Goal: Task Accomplishment & Management: Complete application form

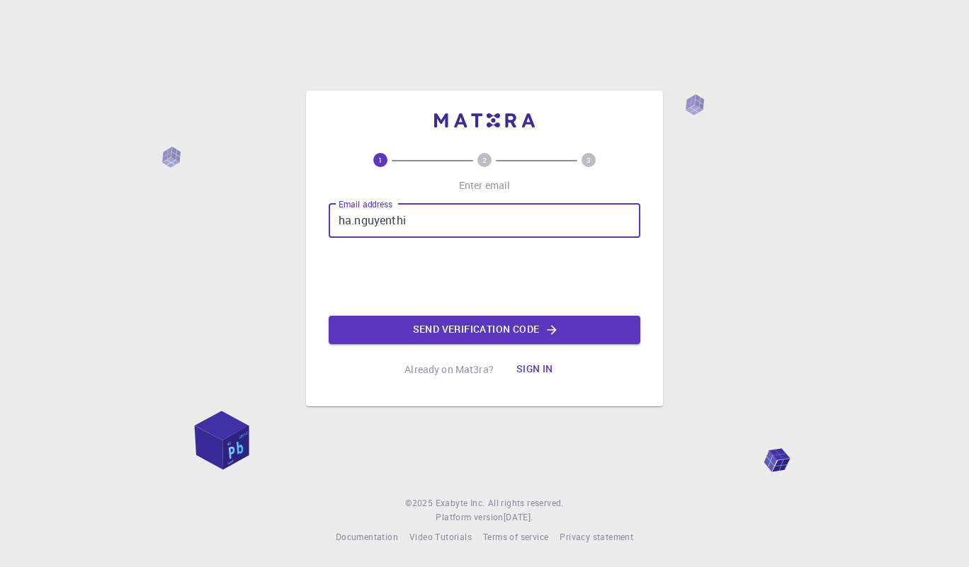
type input "[EMAIL_ADDRESS][PERSON_NAME][DOMAIN_NAME]"
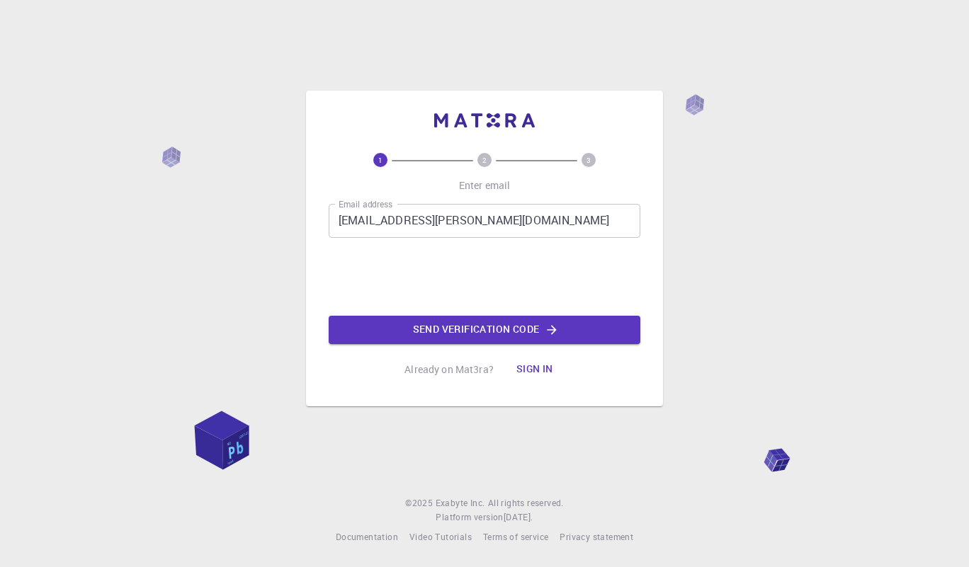
click at [484, 327] on button "Send verification code" at bounding box center [485, 330] width 312 height 28
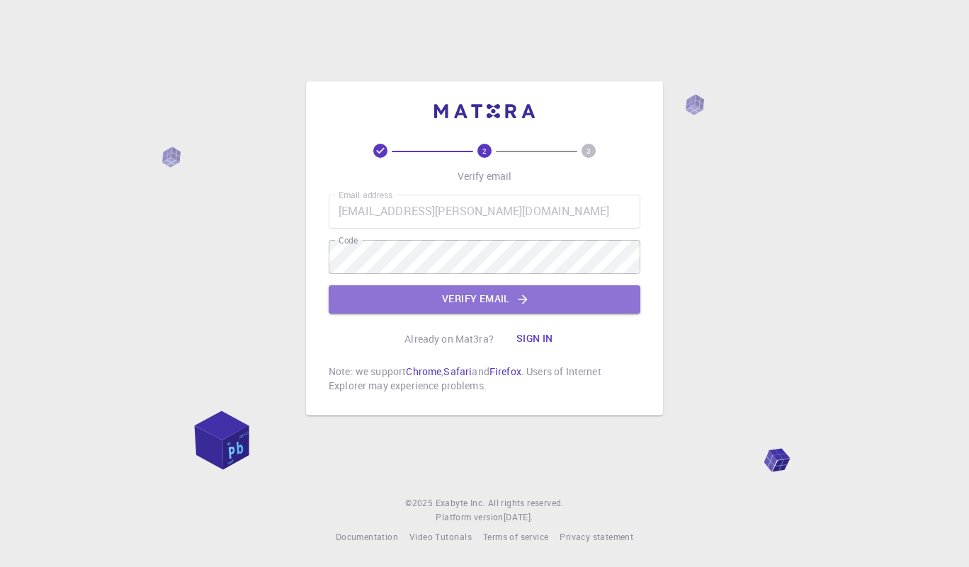
click at [567, 294] on button "Verify email" at bounding box center [485, 299] width 312 height 28
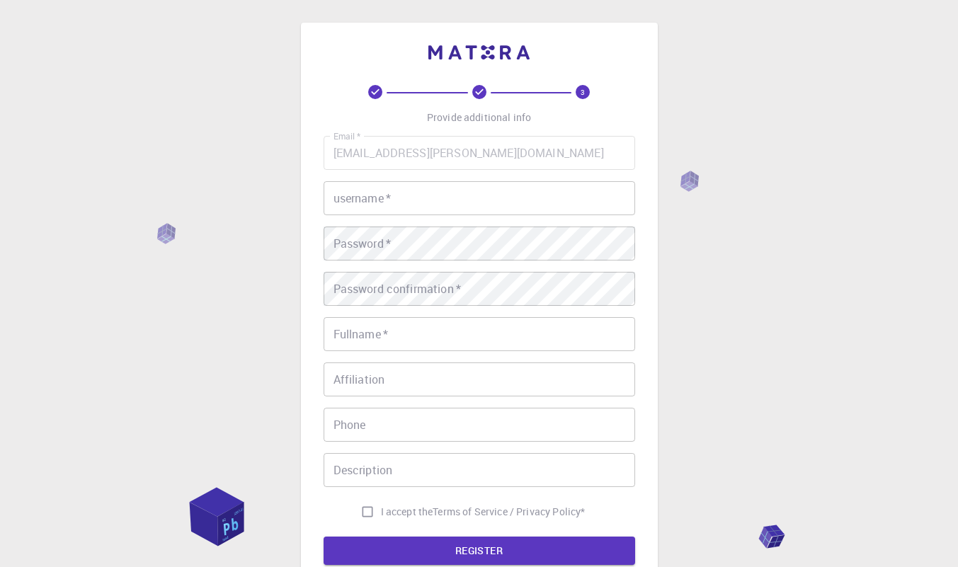
click at [440, 201] on input "username   *" at bounding box center [480, 198] width 312 height 34
type input "nguyenha"
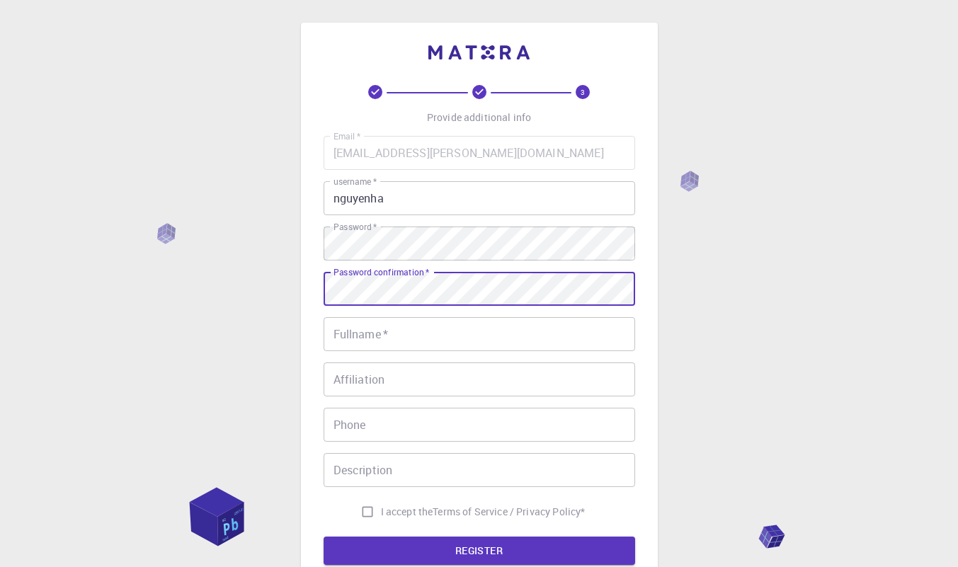
click at [353, 349] on input "Fullname   *" at bounding box center [480, 334] width 312 height 34
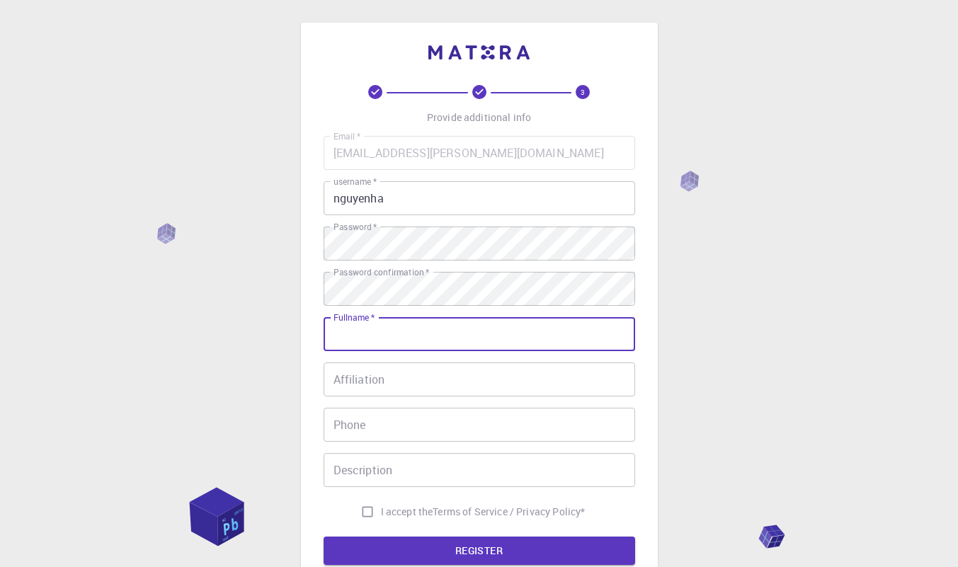
type input "[PERSON_NAME]"
click at [412, 389] on input "Affiliation" at bounding box center [480, 380] width 312 height 34
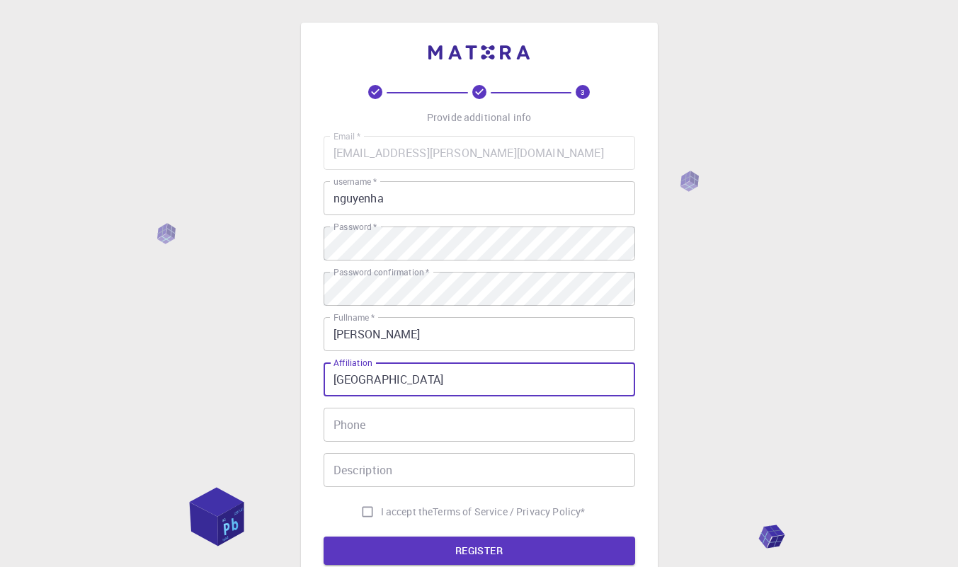
type input "[GEOGRAPHIC_DATA]"
click at [405, 429] on input "Phone" at bounding box center [480, 425] width 312 height 34
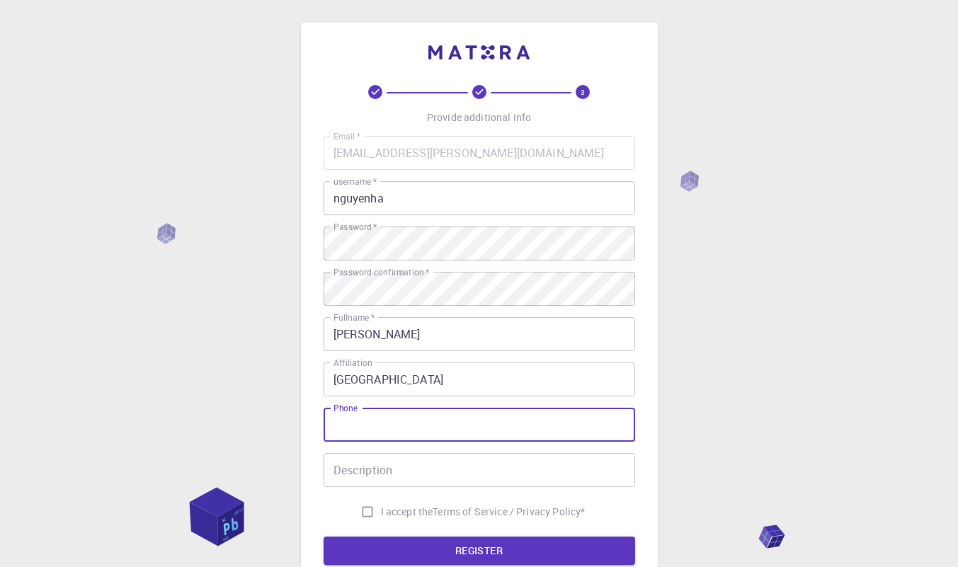
click at [769, 399] on div "3 Provide additional info Email   * [EMAIL_ADDRESS][PERSON_NAME][DOMAIN_NAME] E…" at bounding box center [479, 360] width 958 height 721
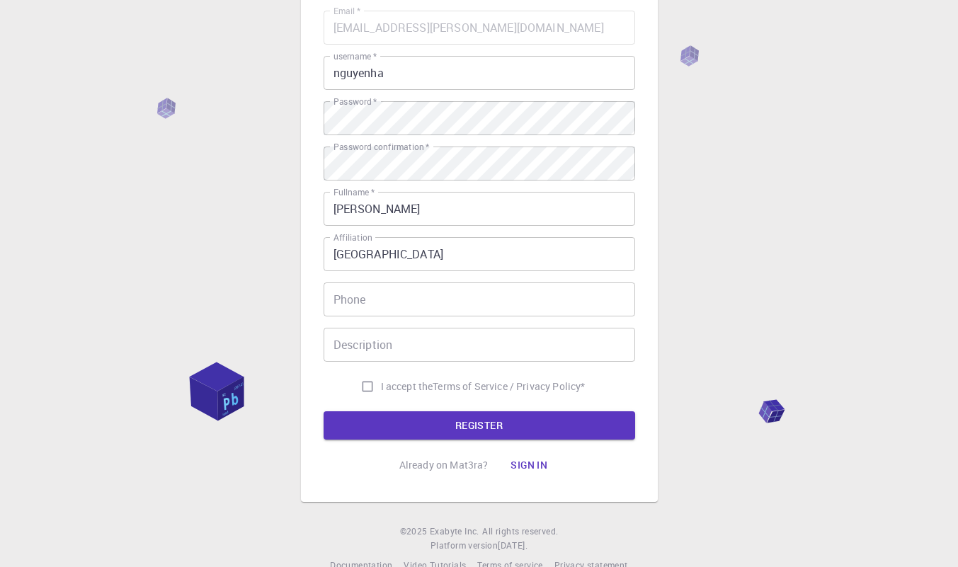
scroll to position [142, 0]
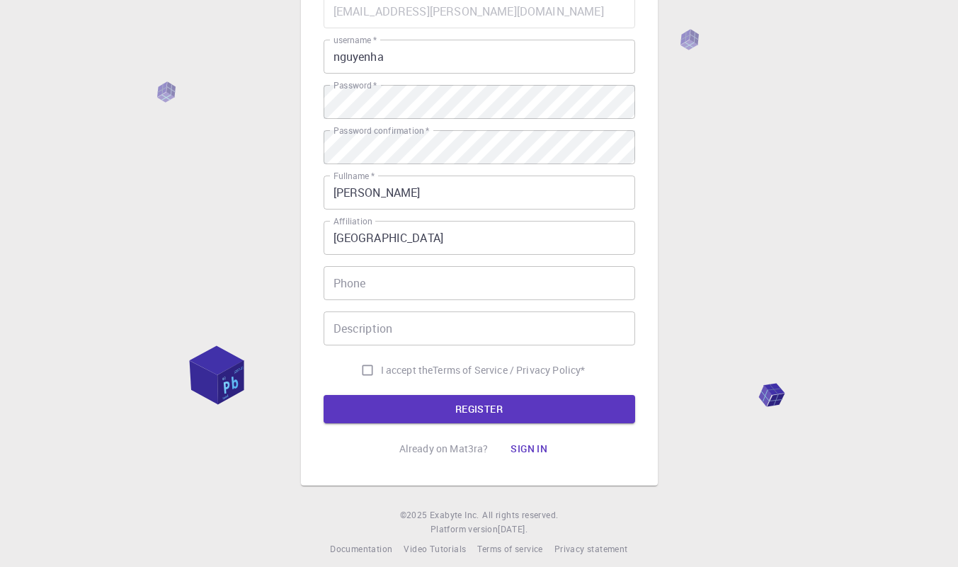
click at [402, 370] on span "I accept the" at bounding box center [407, 370] width 52 height 14
click at [381, 370] on input "I accept the Terms of Service / Privacy Policy *" at bounding box center [367, 370] width 27 height 27
checkbox input "true"
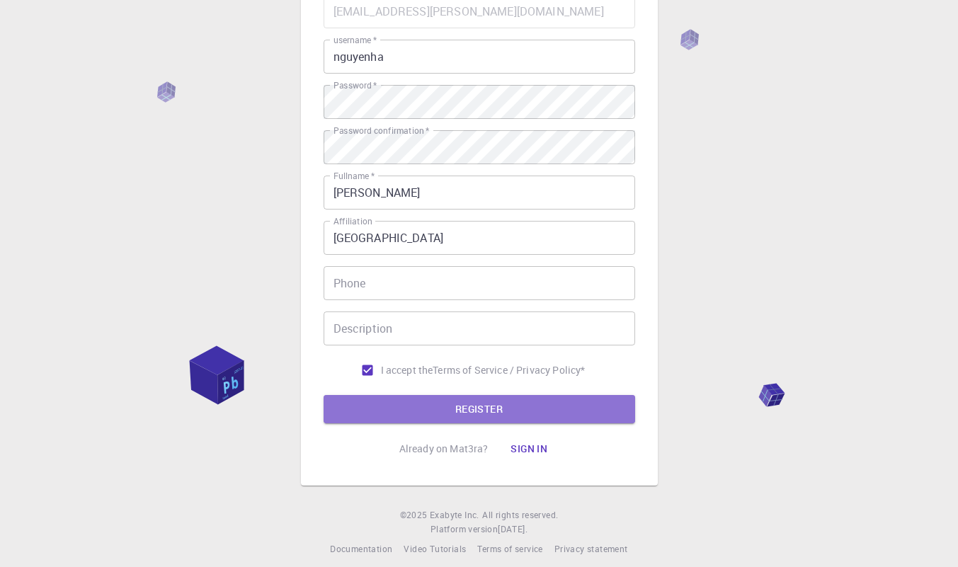
click at [479, 406] on button "REGISTER" at bounding box center [480, 409] width 312 height 28
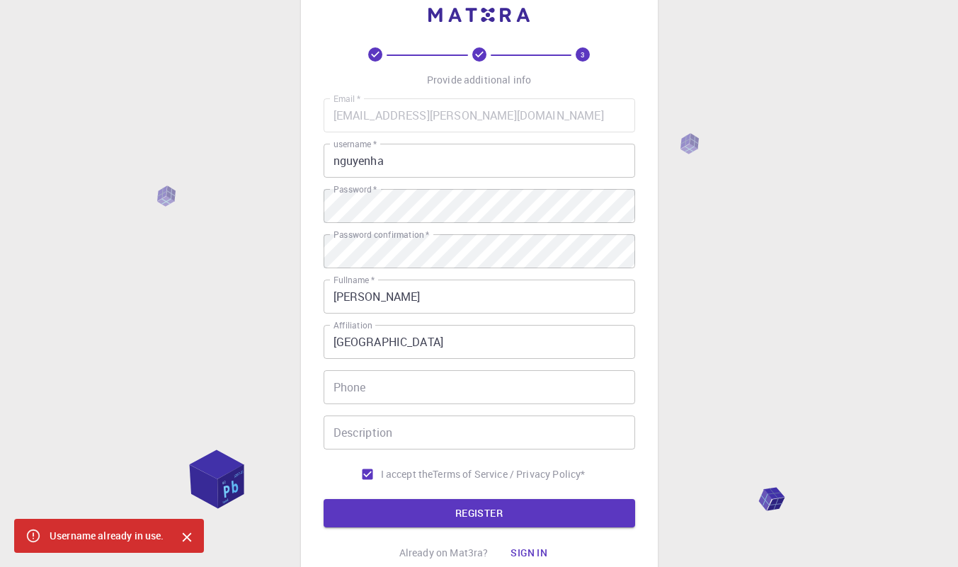
scroll to position [0, 0]
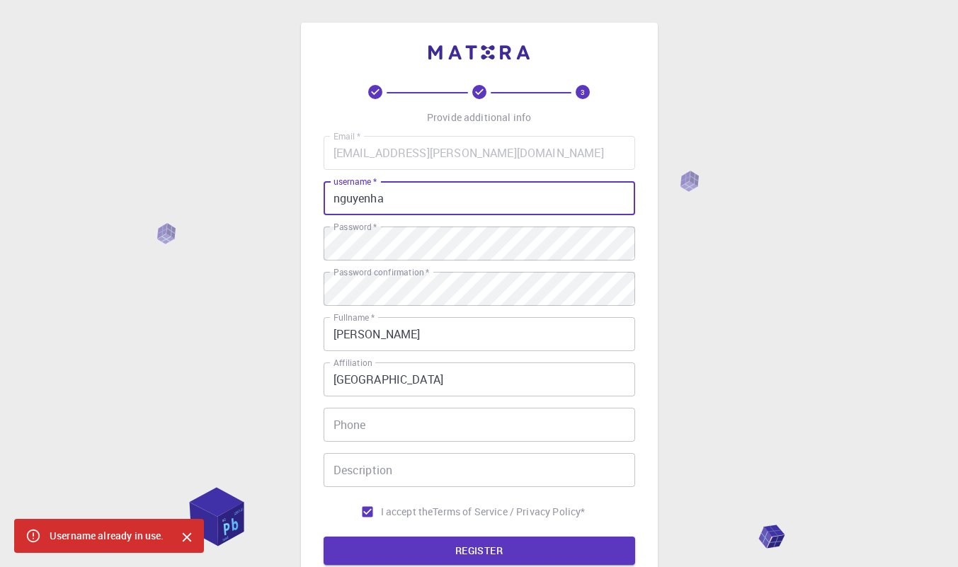
click at [430, 203] on input "nguyenha" at bounding box center [480, 198] width 312 height 34
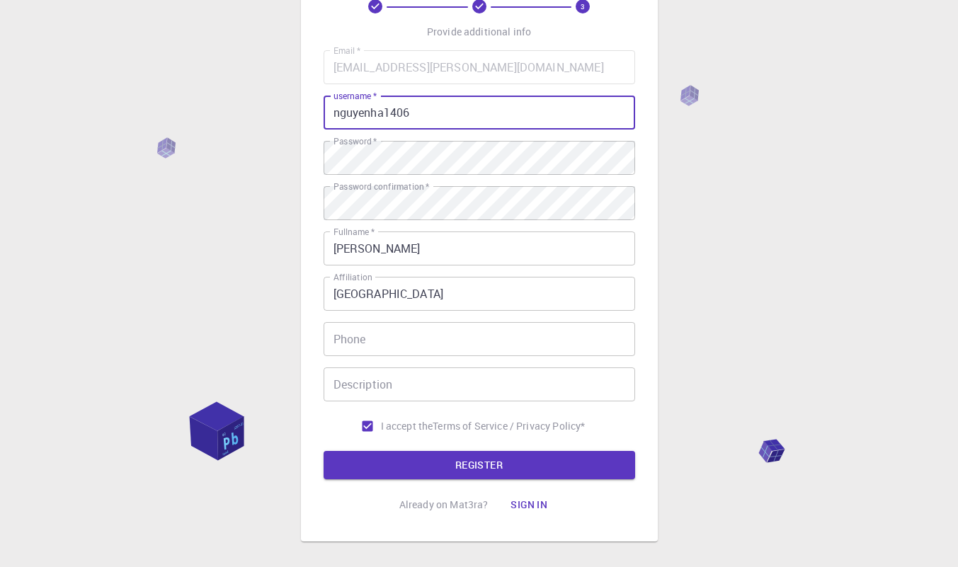
scroll to position [154, 0]
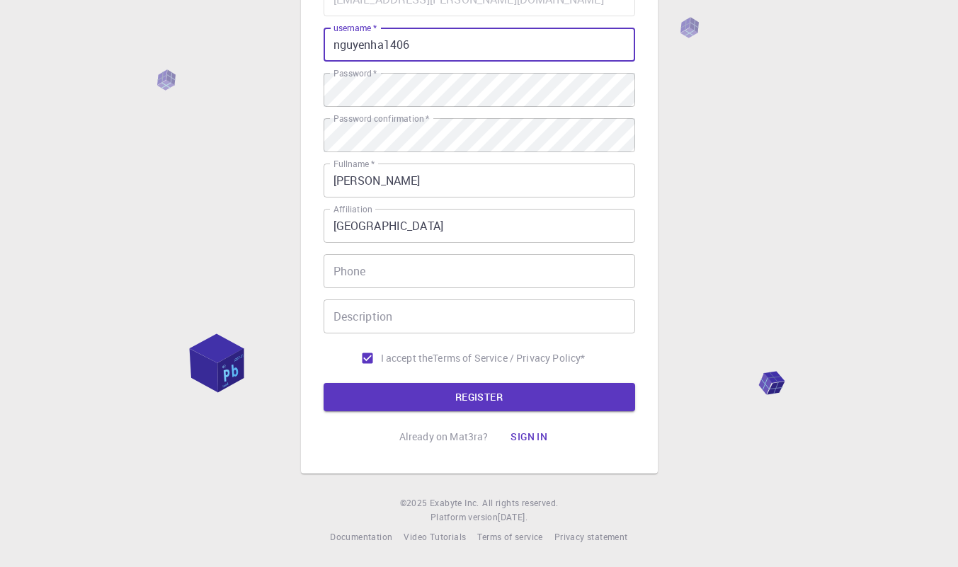
type input "nguyenha1406"
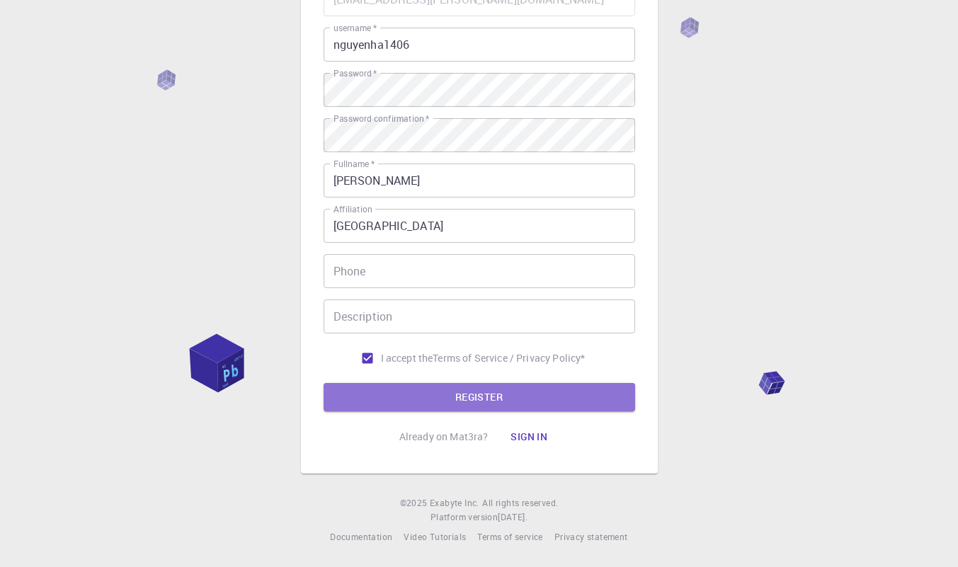
click at [479, 391] on button "REGISTER" at bounding box center [480, 397] width 312 height 28
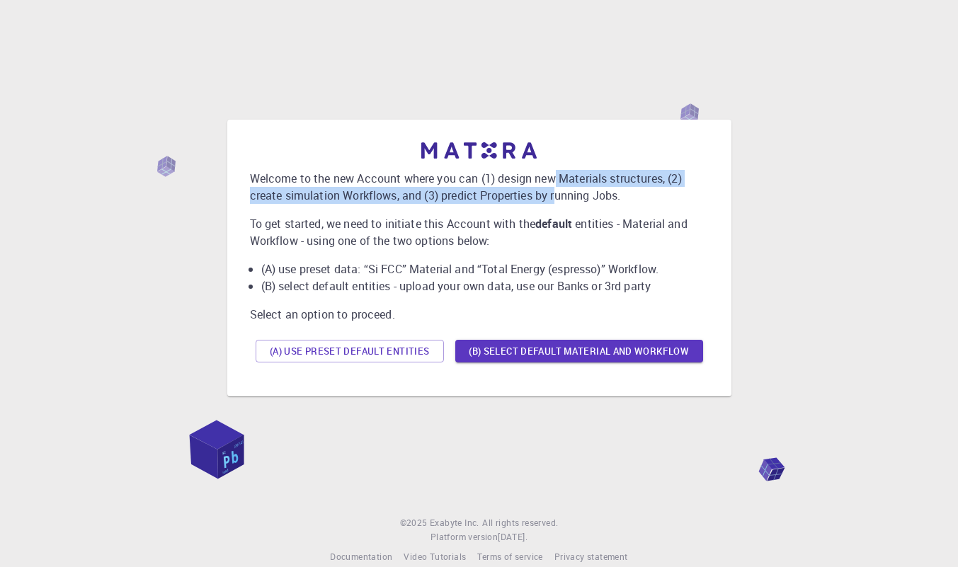
drag, startPoint x: 556, startPoint y: 182, endPoint x: 557, endPoint y: 193, distance: 11.4
click at [557, 193] on p "Welcome to the new Account where you can (1) design new Materials structures, (…" at bounding box center [479, 187] width 459 height 34
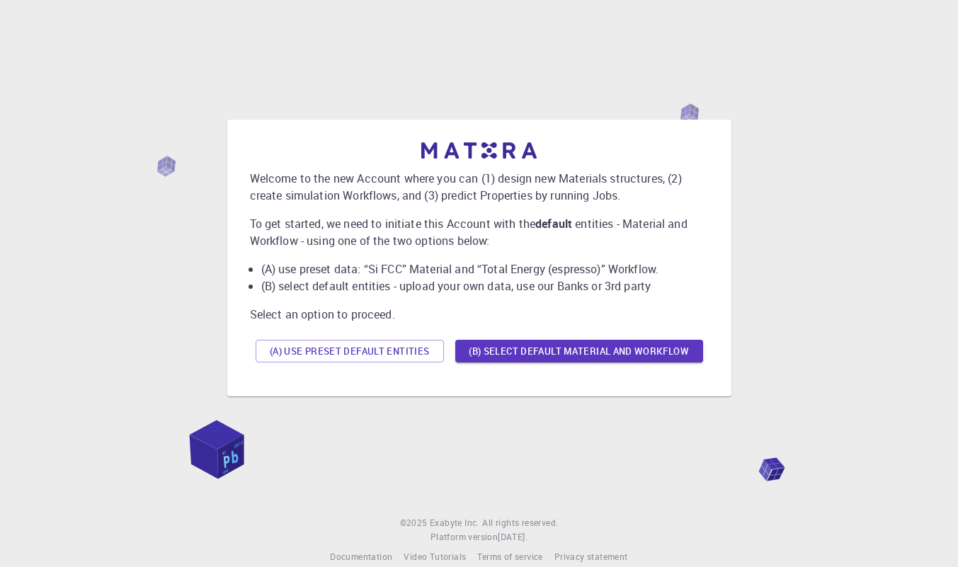
click at [565, 219] on b "default" at bounding box center [554, 224] width 37 height 16
drag, startPoint x: 368, startPoint y: 273, endPoint x: 399, endPoint y: 272, distance: 30.5
click at [399, 272] on li "(A) use preset data: “Si FCC” Material and “Total Energy (espresso)” Workflow." at bounding box center [485, 269] width 448 height 17
drag, startPoint x: 485, startPoint y: 272, endPoint x: 542, endPoint y: 274, distance: 56.7
click at [542, 274] on li "(A) use preset data: “Si FCC” Material and “Total Energy (espresso)” Workflow." at bounding box center [485, 269] width 448 height 17
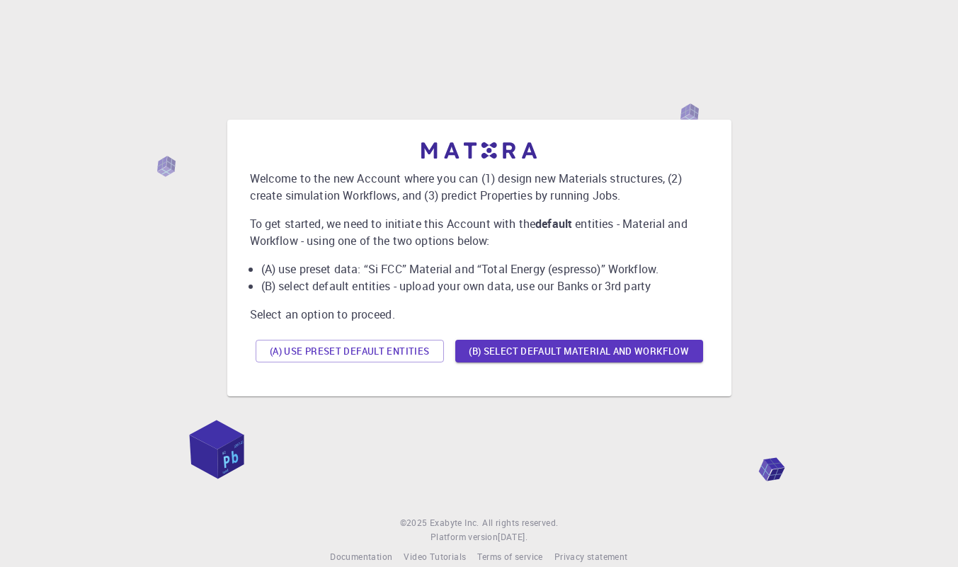
click at [457, 290] on li "(B) select default entities - upload your own data, use our Banks or 3rd party" at bounding box center [485, 286] width 448 height 17
click at [514, 289] on li "(B) select default entities - upload your own data, use our Banks or 3rd party" at bounding box center [485, 286] width 448 height 17
drag, startPoint x: 659, startPoint y: 285, endPoint x: 565, endPoint y: 292, distance: 93.8
click at [565, 292] on li "(B) select default entities - upload your own data, use our Banks or 3rd party" at bounding box center [485, 286] width 448 height 17
click at [496, 292] on li "(B) select default entities - upload your own data, use our Banks or 3rd party" at bounding box center [485, 286] width 448 height 17
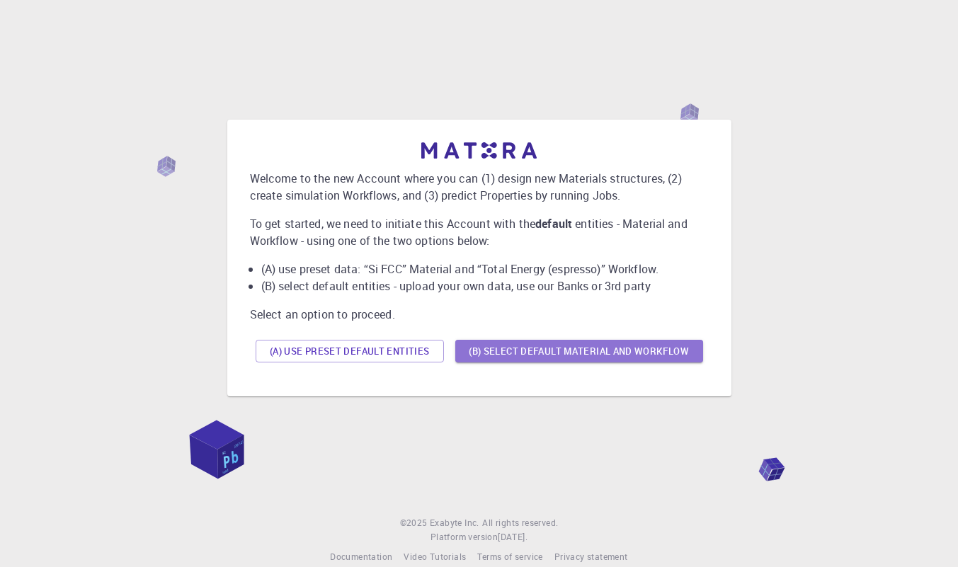
click at [523, 346] on button "(B) Select default material and workflow" at bounding box center [579, 351] width 248 height 23
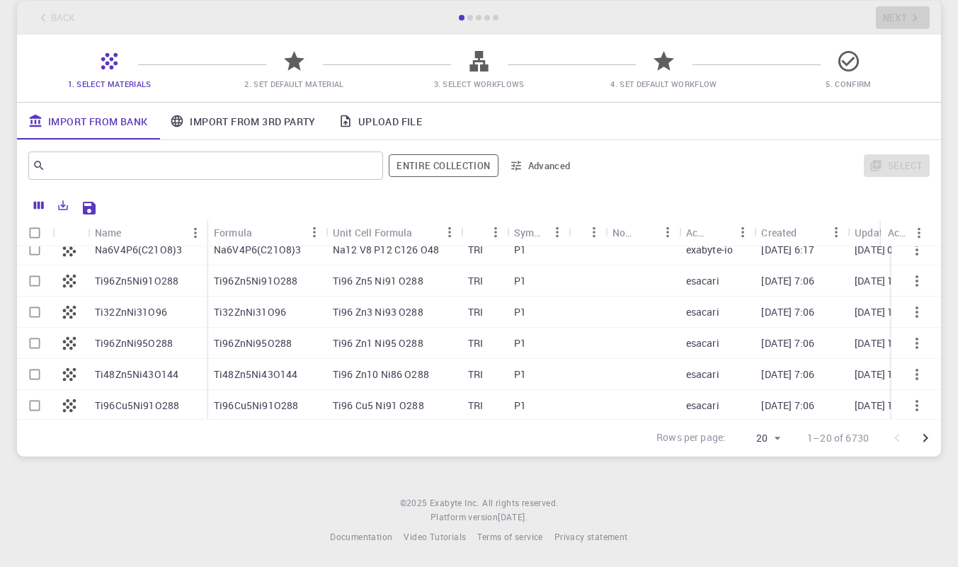
scroll to position [461, 0]
click at [181, 165] on input "text" at bounding box center [200, 166] width 310 height 20
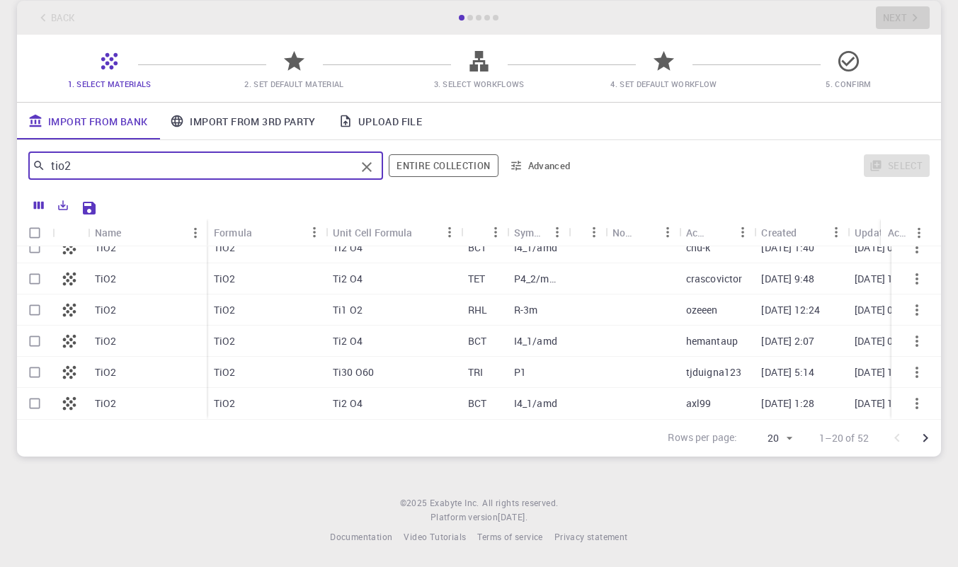
type input "tio2"
click at [356, 272] on p "Ti2 O4" at bounding box center [348, 279] width 30 height 14
checkbox input "true"
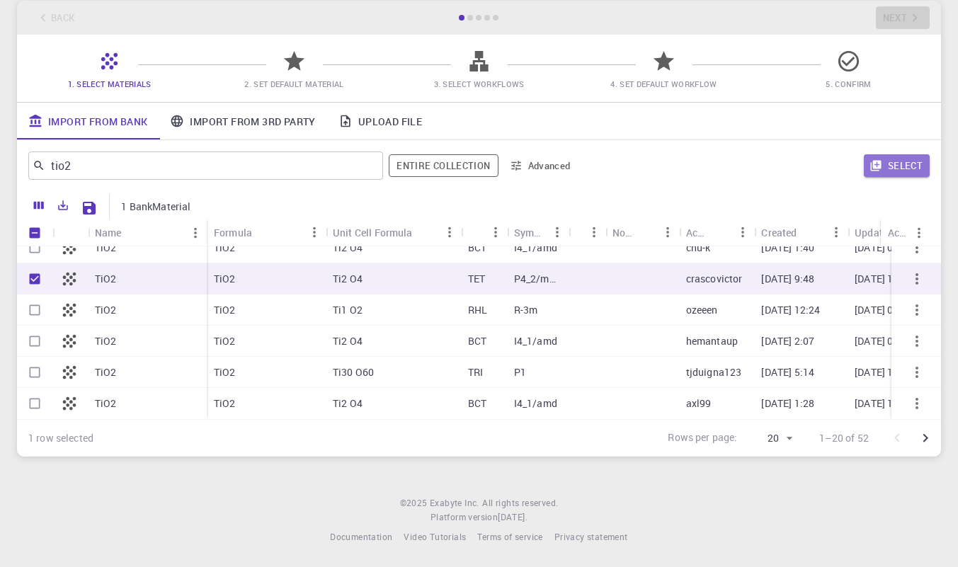
click at [899, 164] on button "Select" at bounding box center [897, 165] width 66 height 23
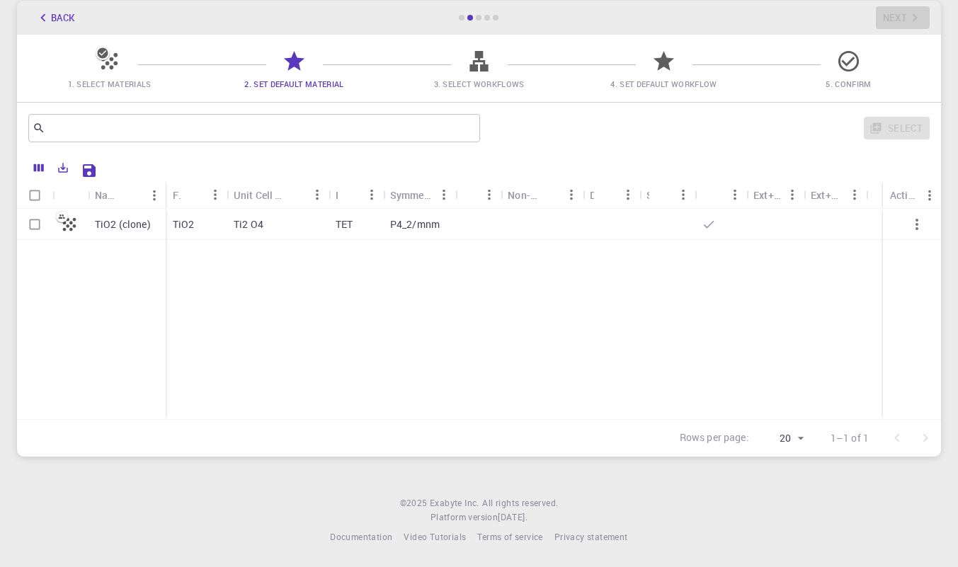
click at [193, 225] on p "TiO2" at bounding box center [184, 224] width 22 height 14
checkbox input "true"
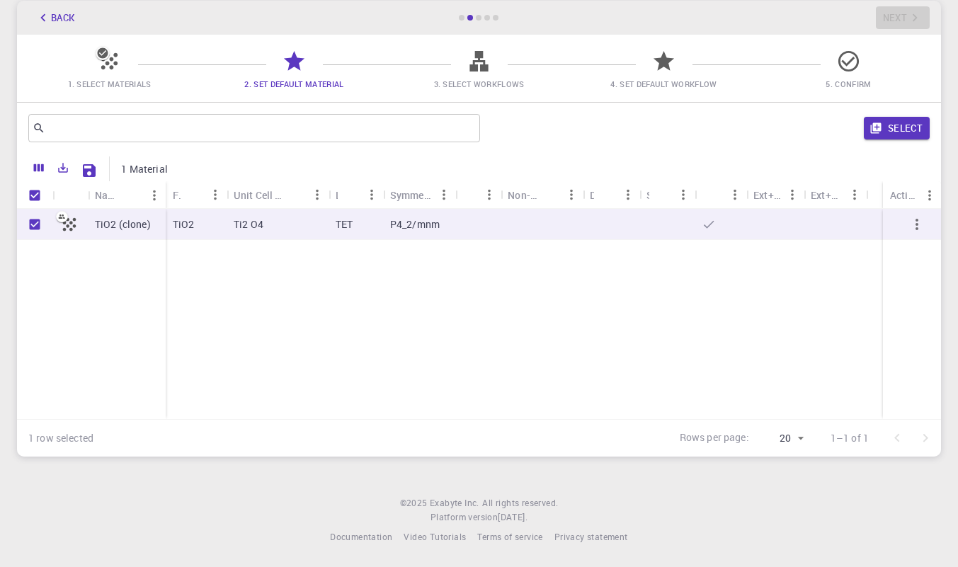
click at [185, 227] on p "TiO2" at bounding box center [184, 224] width 22 height 14
checkbox input "false"
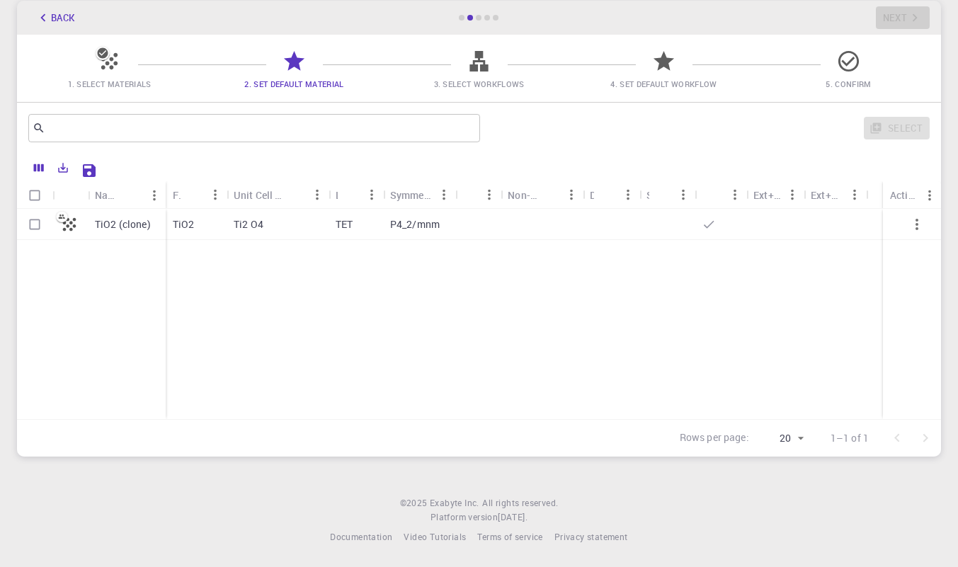
click at [429, 224] on p "P4_2/mnm" at bounding box center [415, 224] width 50 height 14
checkbox input "true"
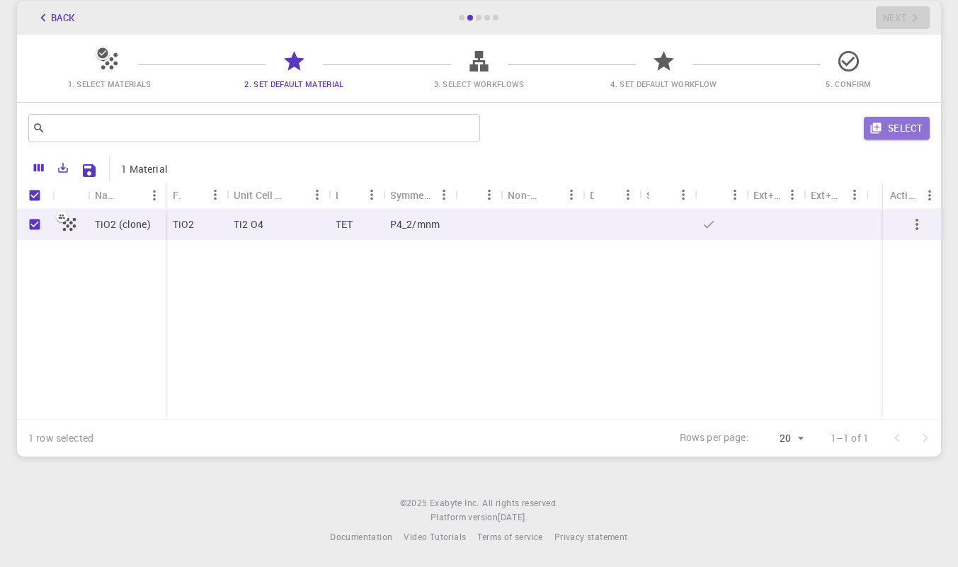
click at [909, 125] on button "Select" at bounding box center [897, 128] width 66 height 23
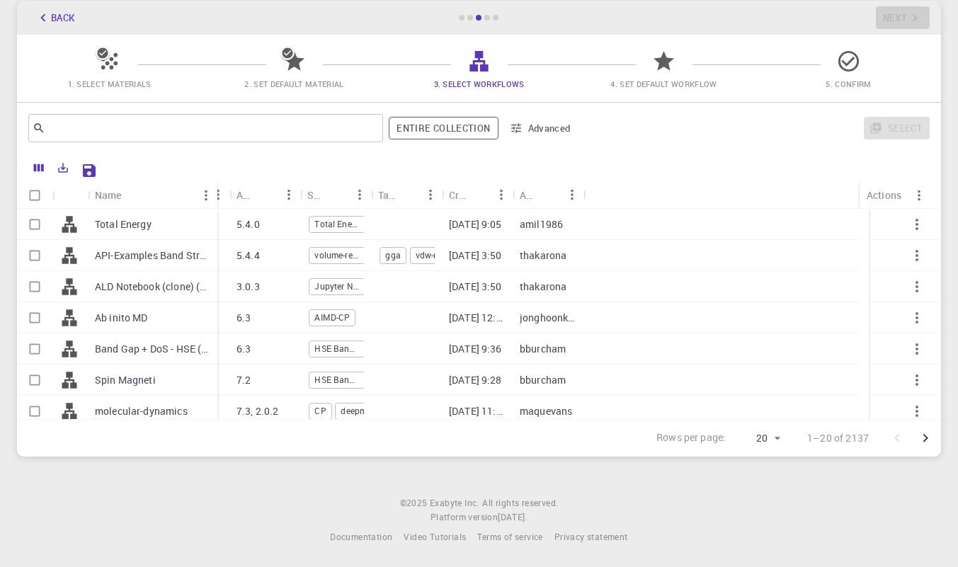
drag, startPoint x: 158, startPoint y: 199, endPoint x: 217, endPoint y: 197, distance: 58.8
click at [217, 197] on div "Name" at bounding box center [219, 195] width 14 height 28
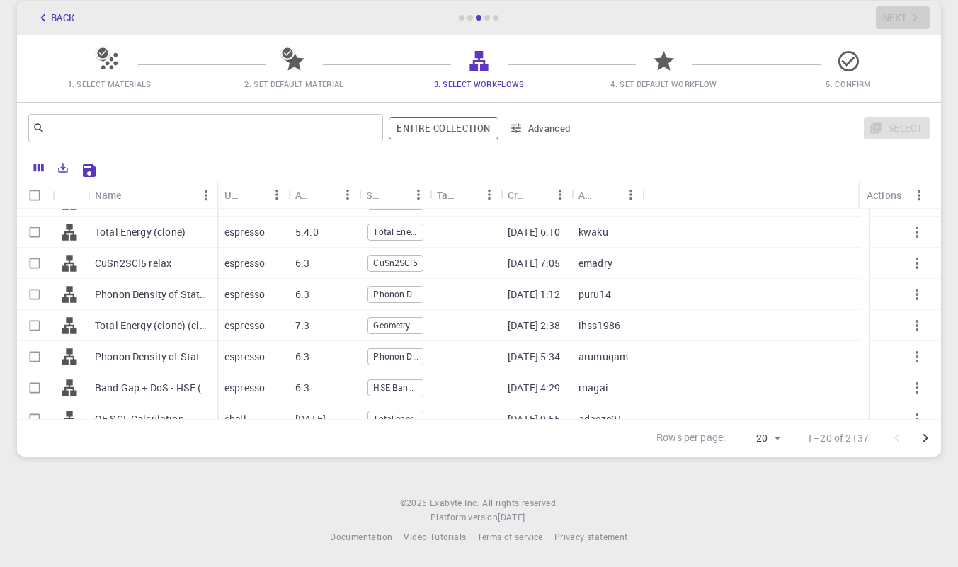
scroll to position [413, 0]
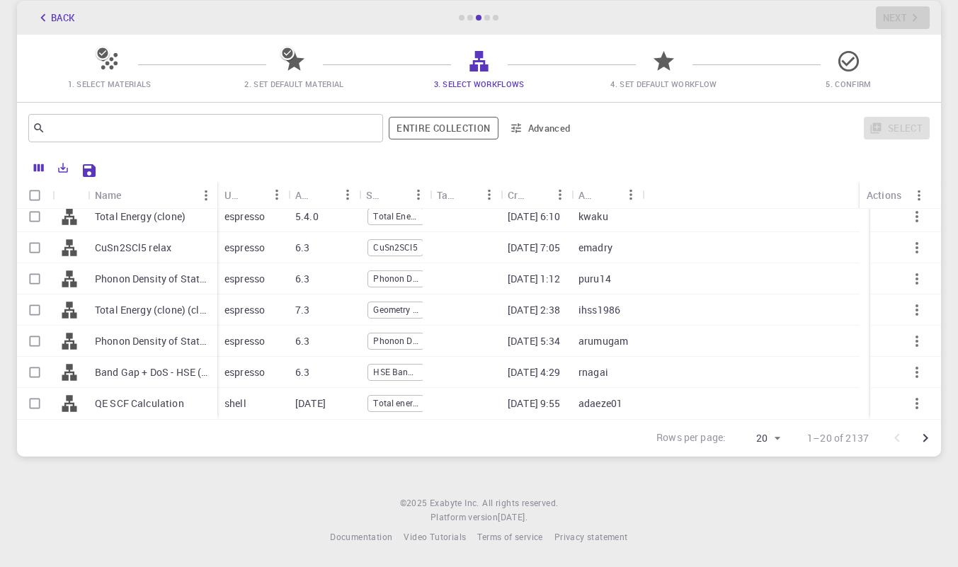
click at [168, 373] on p "Band Gap + DoS - HSE (clone) (clone)" at bounding box center [152, 373] width 115 height 14
checkbox input "true"
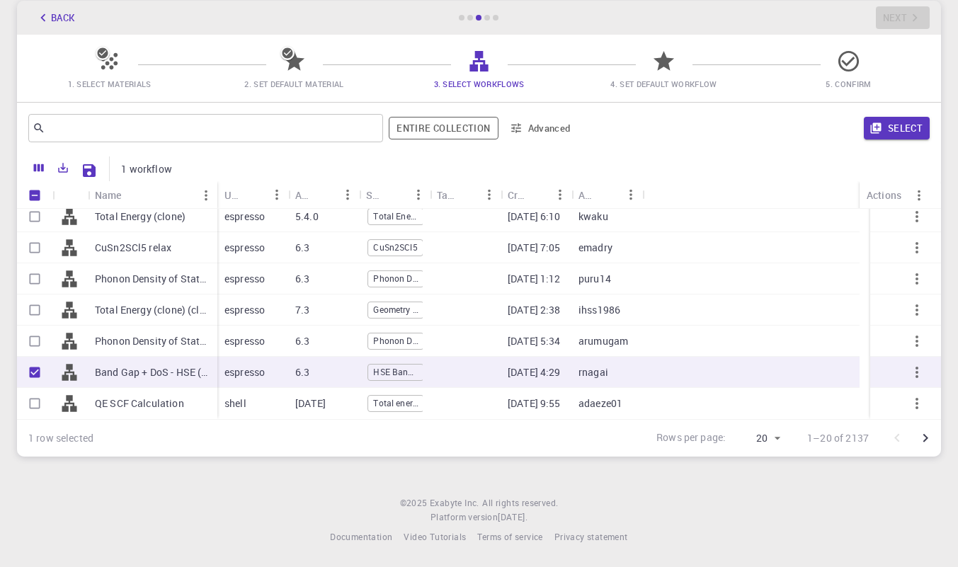
click at [912, 122] on button "Select" at bounding box center [897, 128] width 66 height 23
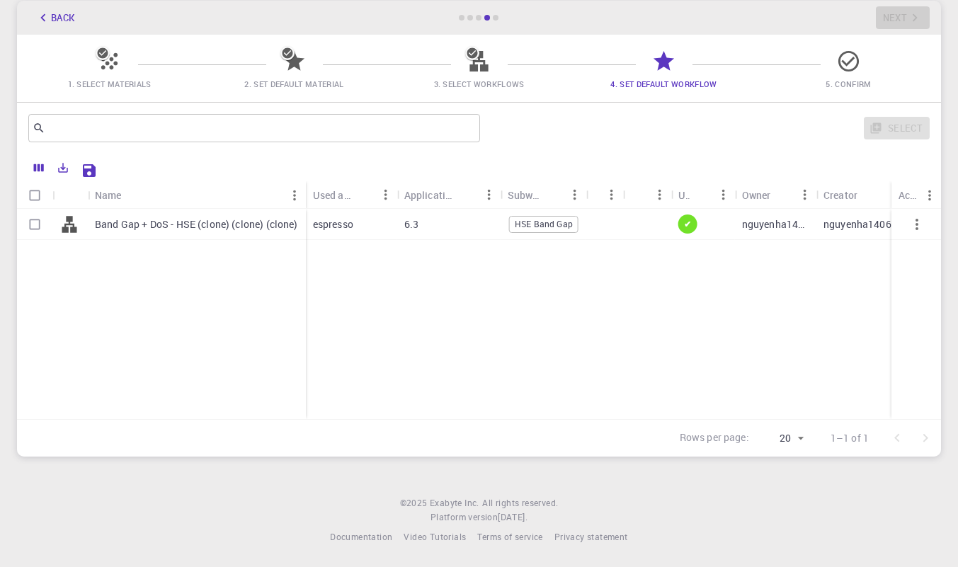
click at [41, 225] on input "Select row" at bounding box center [34, 224] width 27 height 27
checkbox input "true"
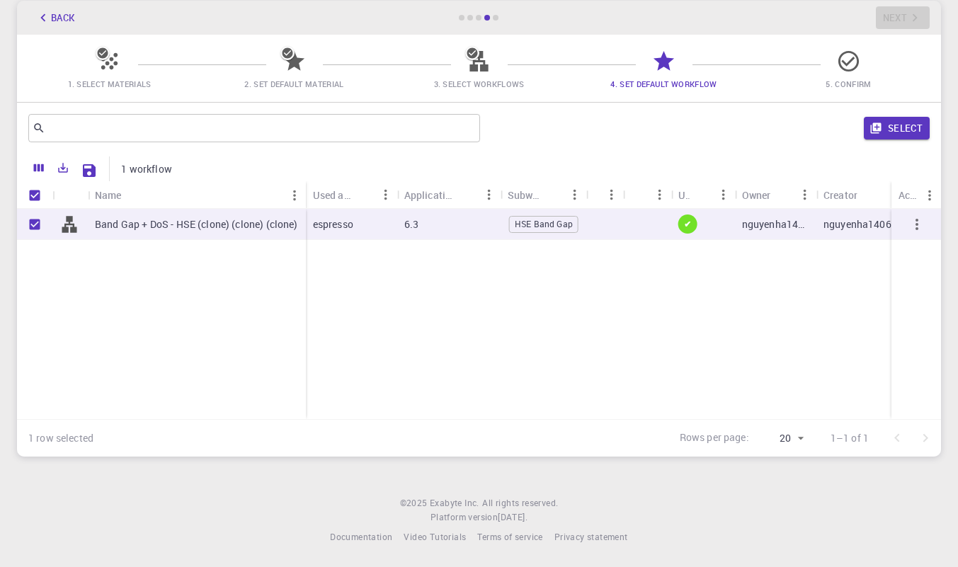
checkbox input "true"
click at [890, 126] on button "Select" at bounding box center [897, 128] width 66 height 23
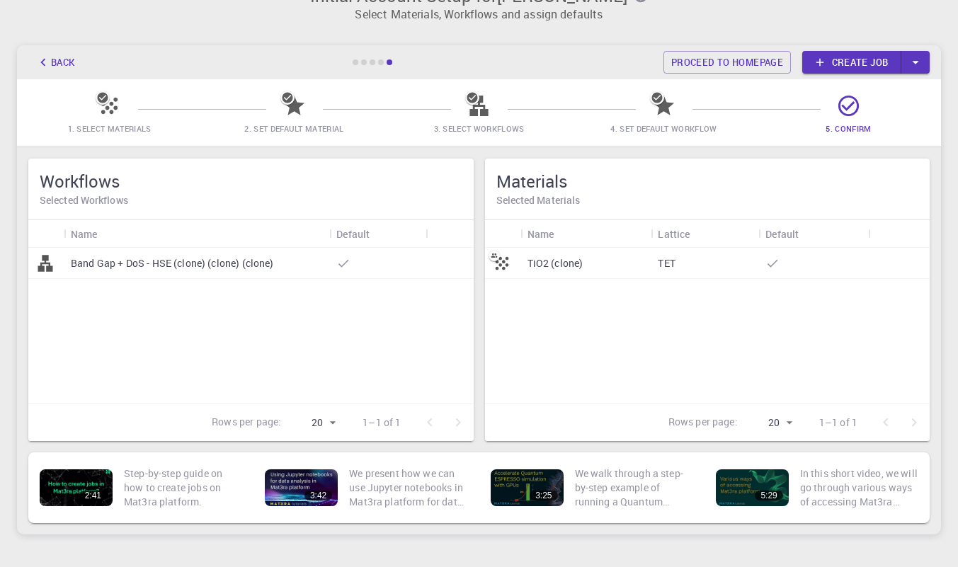
scroll to position [6, 0]
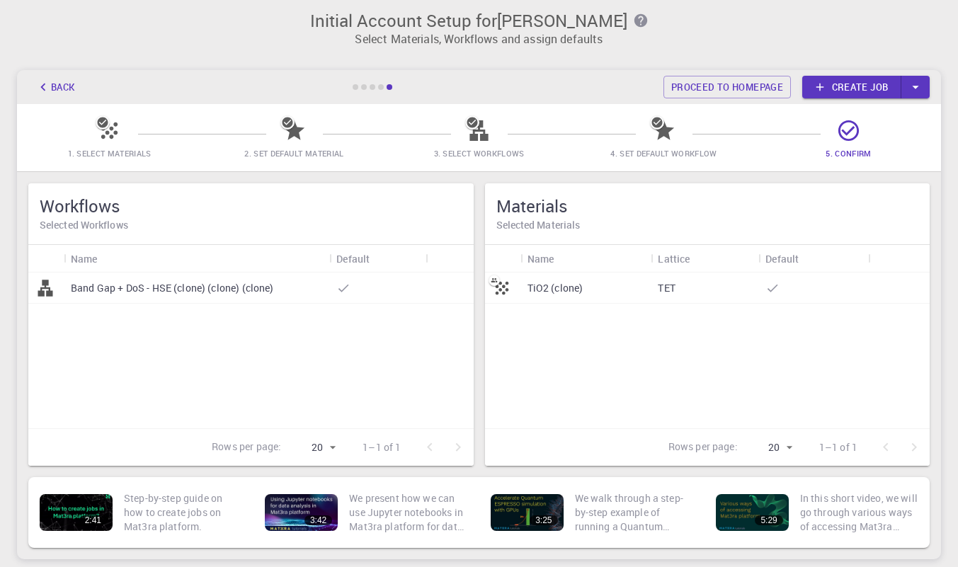
click at [868, 79] on link "Create job" at bounding box center [852, 87] width 99 height 23
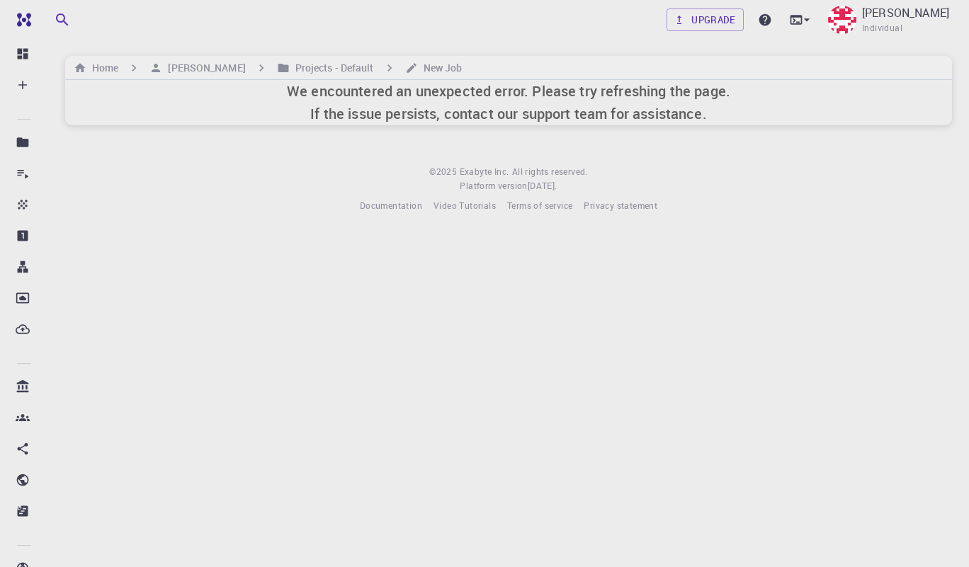
click at [614, 103] on h6 "We encountered an unexpected error. Please try refreshing the page. If the issu…" at bounding box center [508, 102] width 443 height 45
click at [205, 62] on h6 "[PERSON_NAME]" at bounding box center [203, 68] width 83 height 16
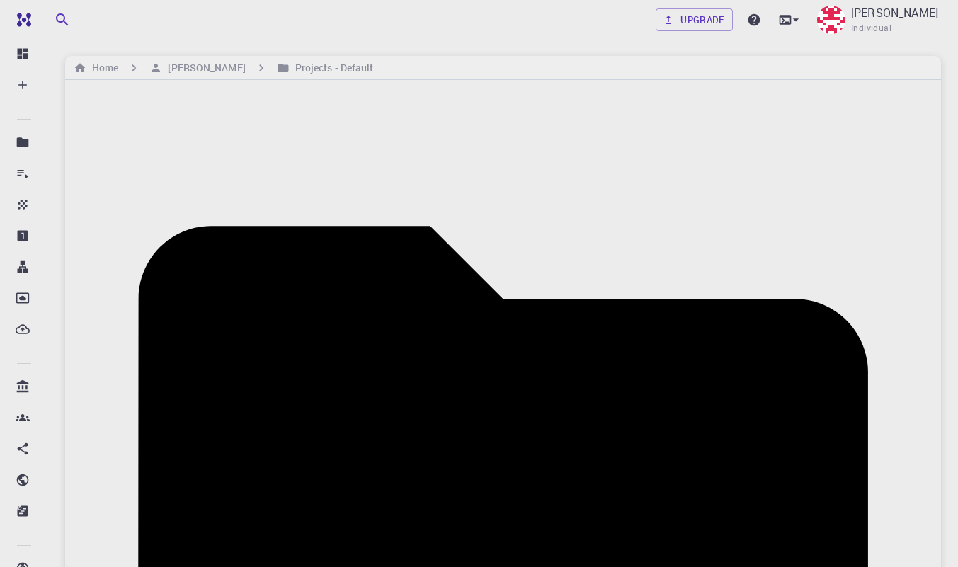
click at [346, 72] on h6 "Projects - Default" at bounding box center [332, 68] width 84 height 16
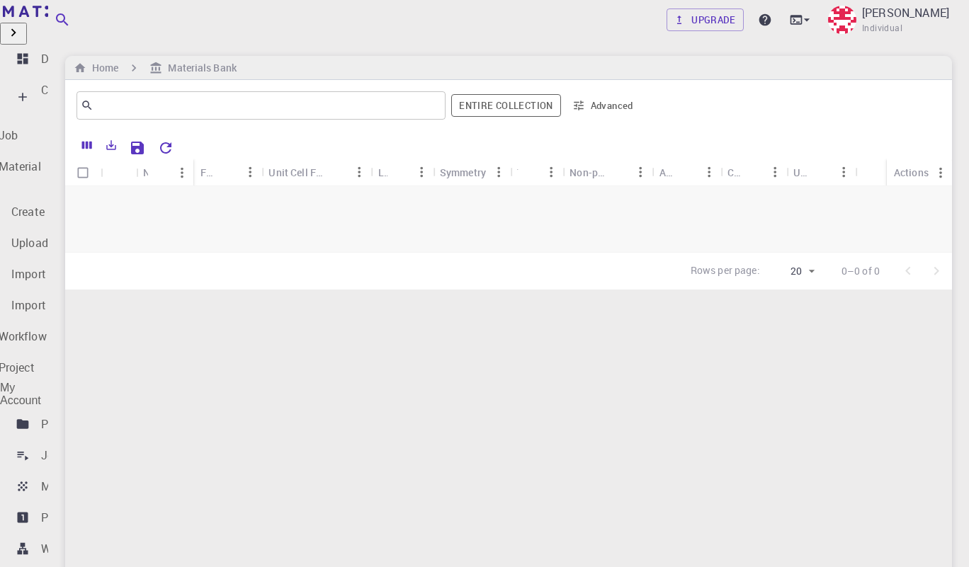
scroll to position [200, 0]
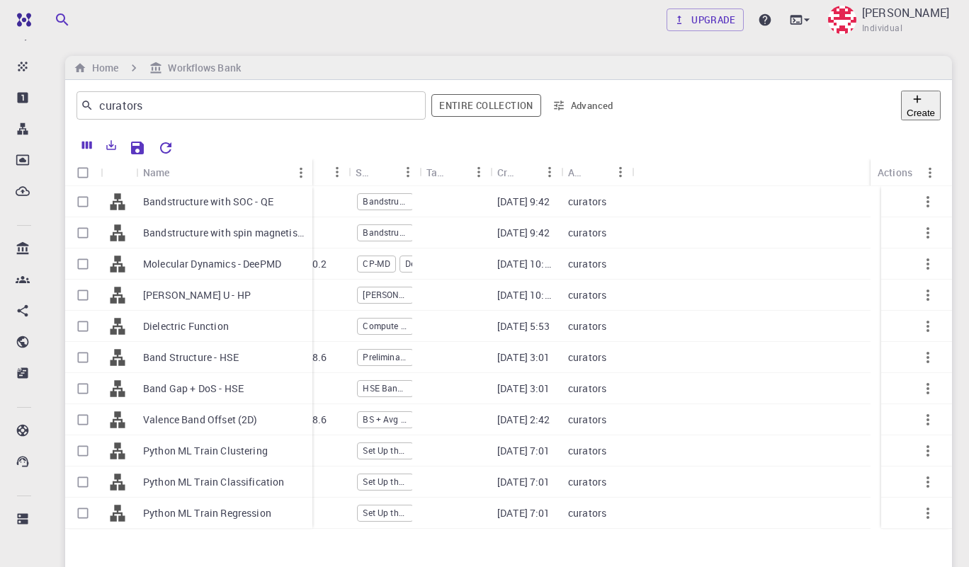
drag, startPoint x: 202, startPoint y: 166, endPoint x: 307, endPoint y: 159, distance: 105.8
click at [307, 159] on div "Name" at bounding box center [314, 173] width 14 height 28
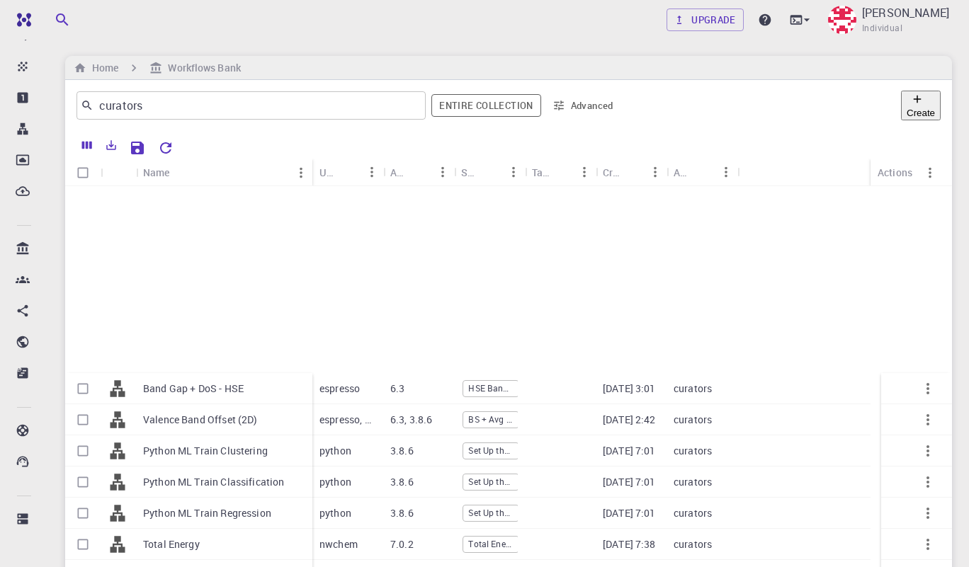
scroll to position [181, 0]
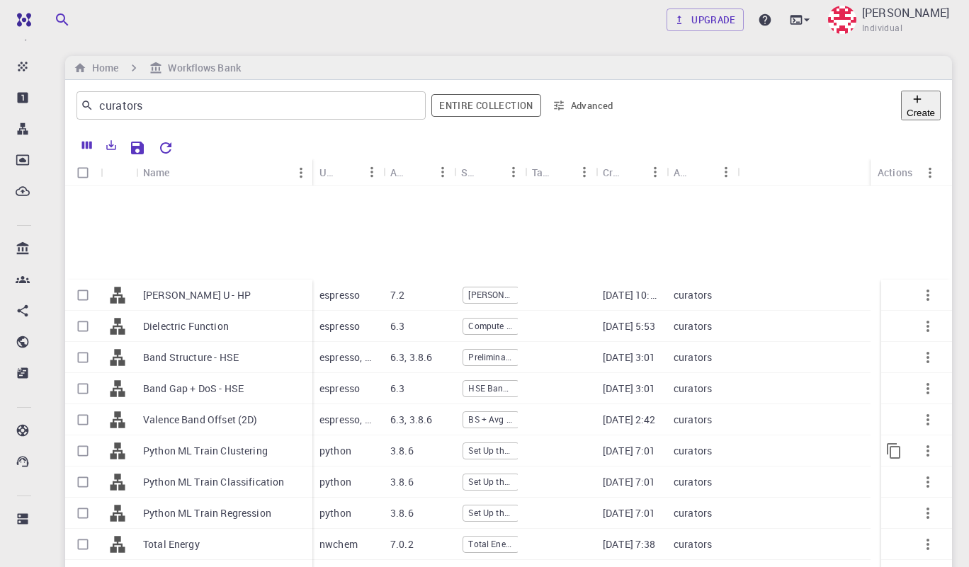
click at [240, 444] on p "Python ML Train Clustering" at bounding box center [205, 451] width 125 height 14
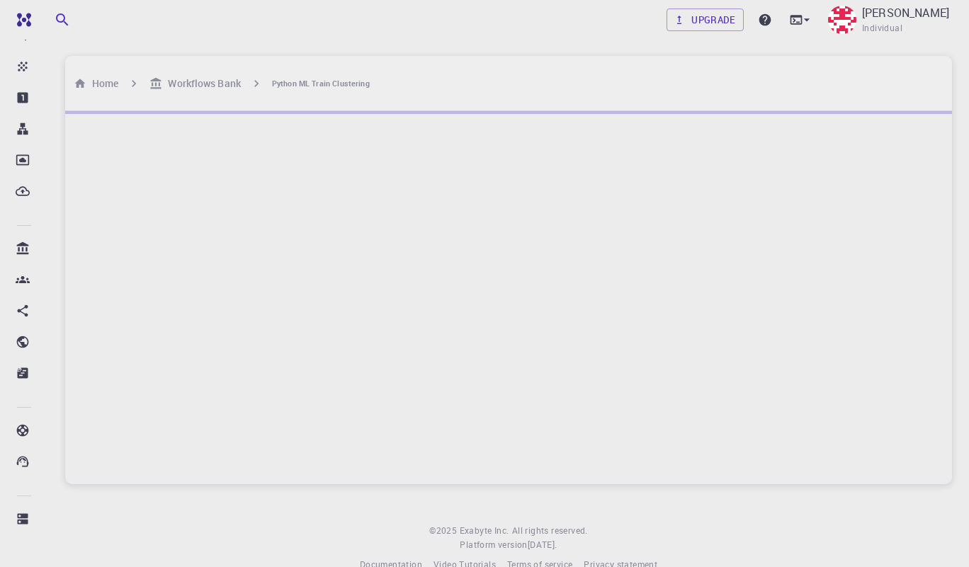
click at [203, 76] on h6 "Workflows Bank" at bounding box center [201, 84] width 78 height 16
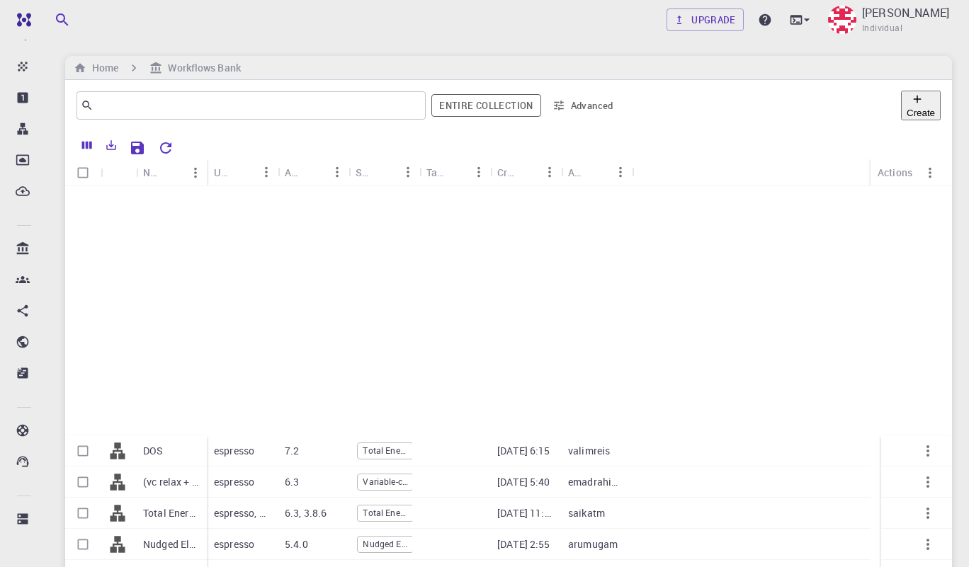
scroll to position [394, 0]
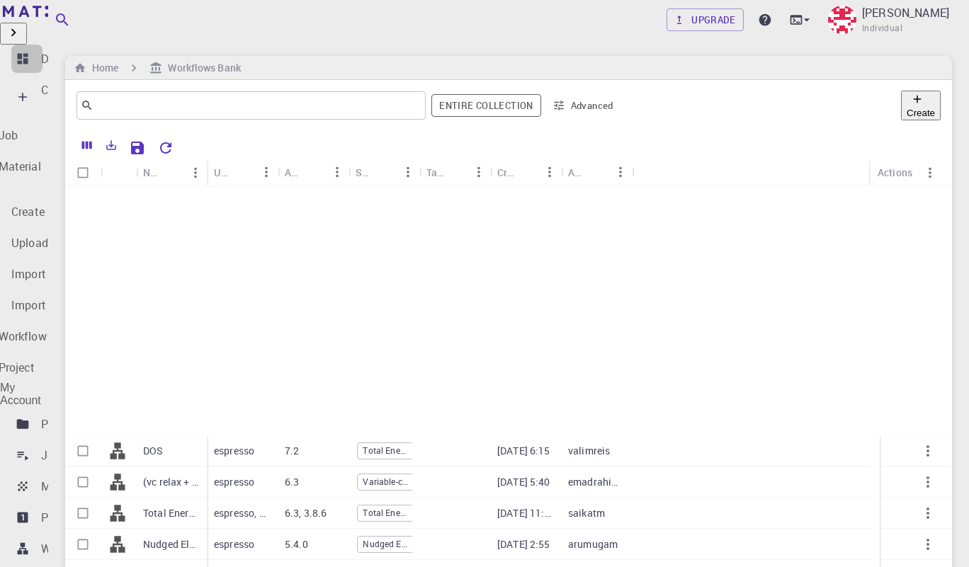
click at [97, 54] on div "Dashboard" at bounding box center [69, 58] width 56 height 17
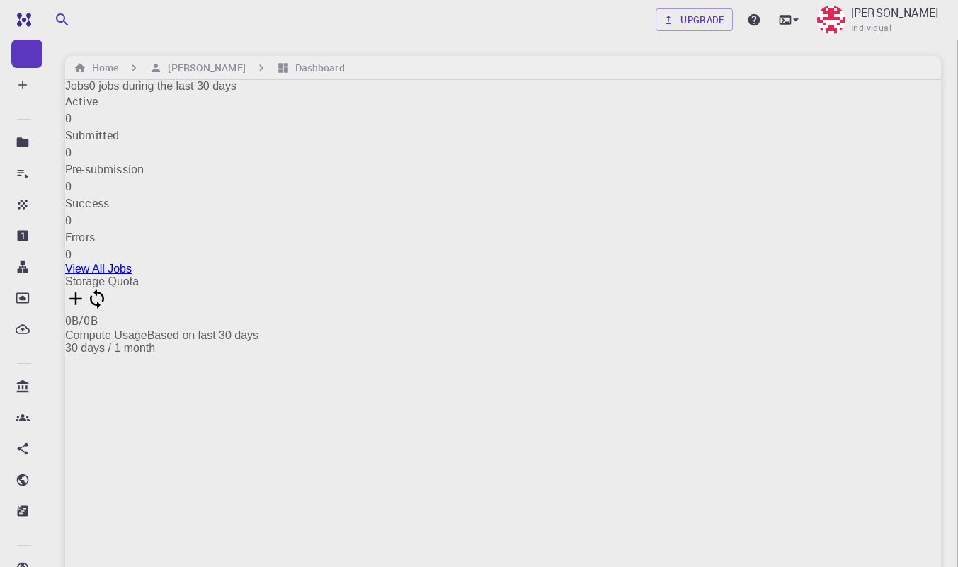
click at [108, 64] on h6 "Home" at bounding box center [102, 68] width 32 height 16
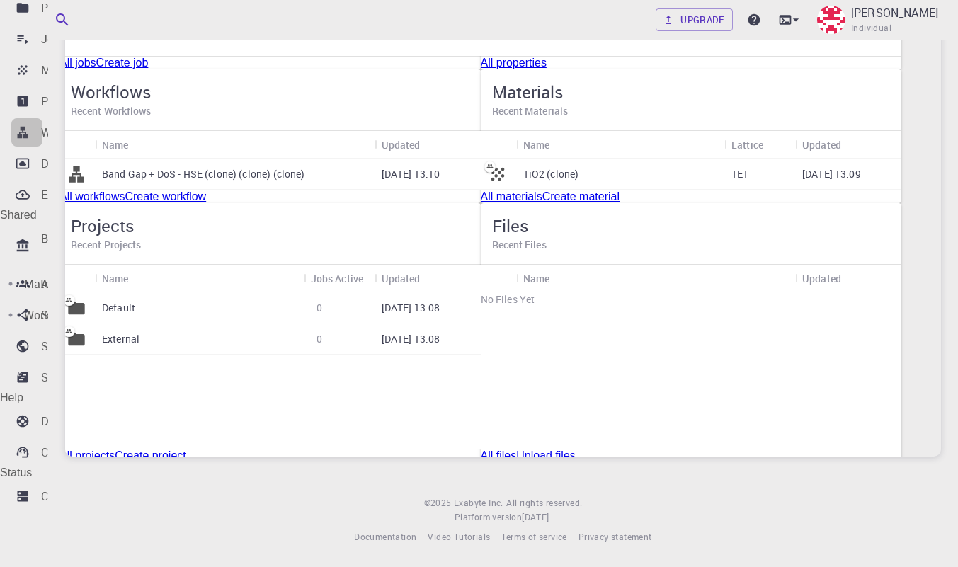
click at [43, 147] on link "Workflows" at bounding box center [26, 132] width 31 height 28
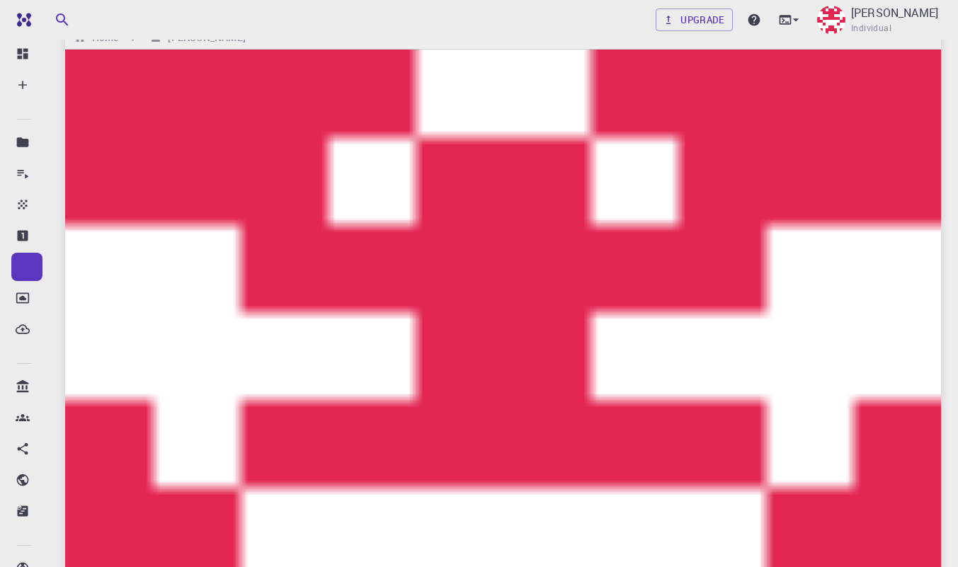
scroll to position [13, 0]
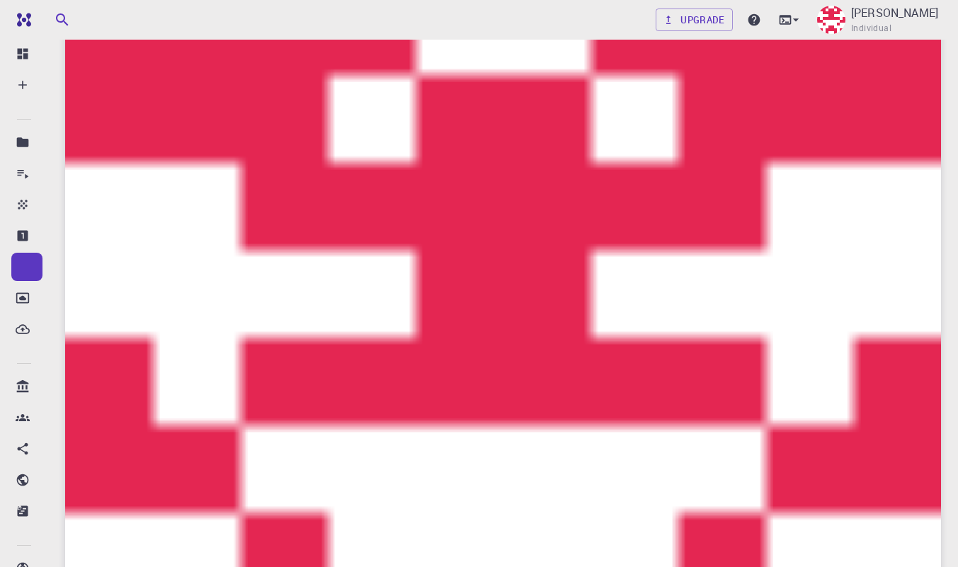
scroll to position [226, 0]
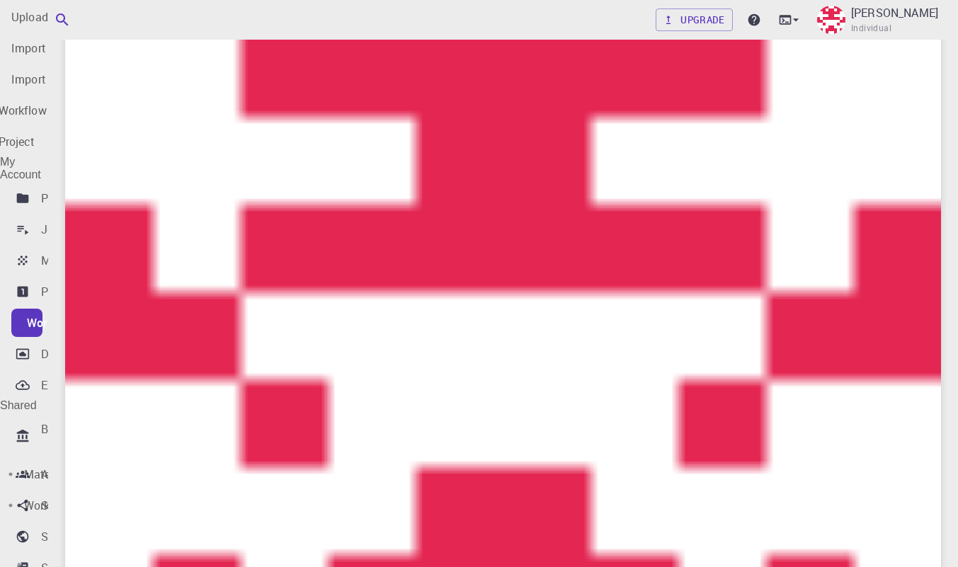
click at [118, 377] on p "External Uploads" at bounding box center [84, 385] width 87 height 17
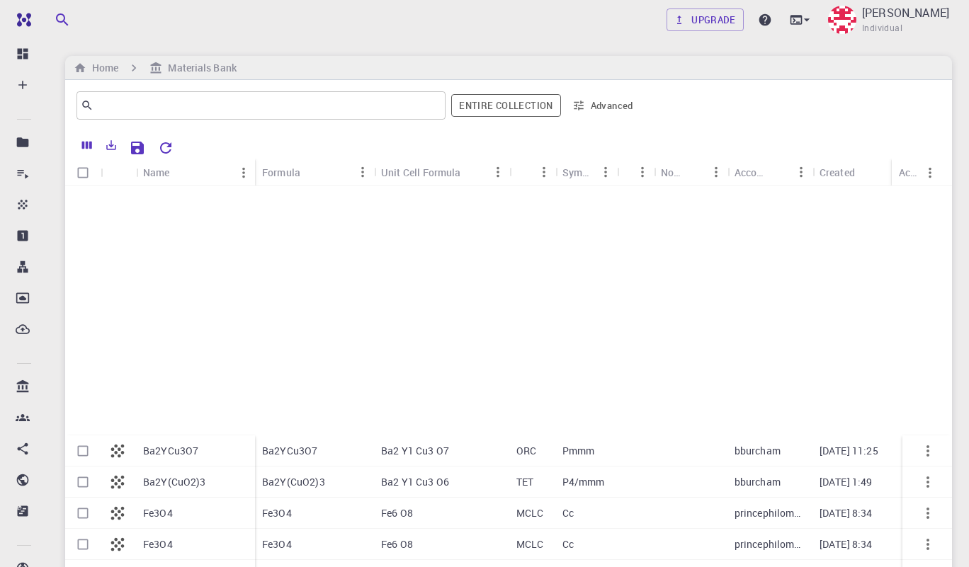
scroll to position [404, 0]
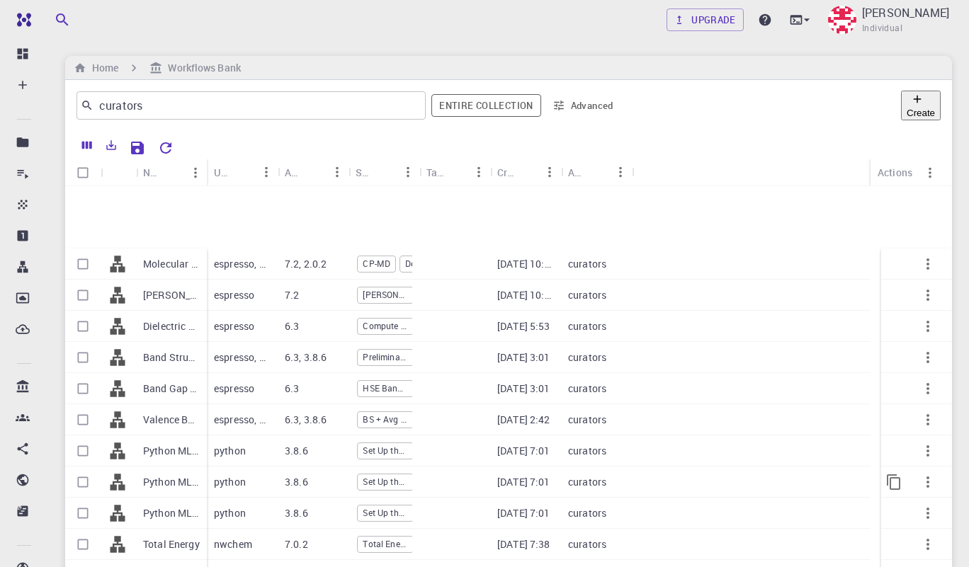
scroll to position [213, 0]
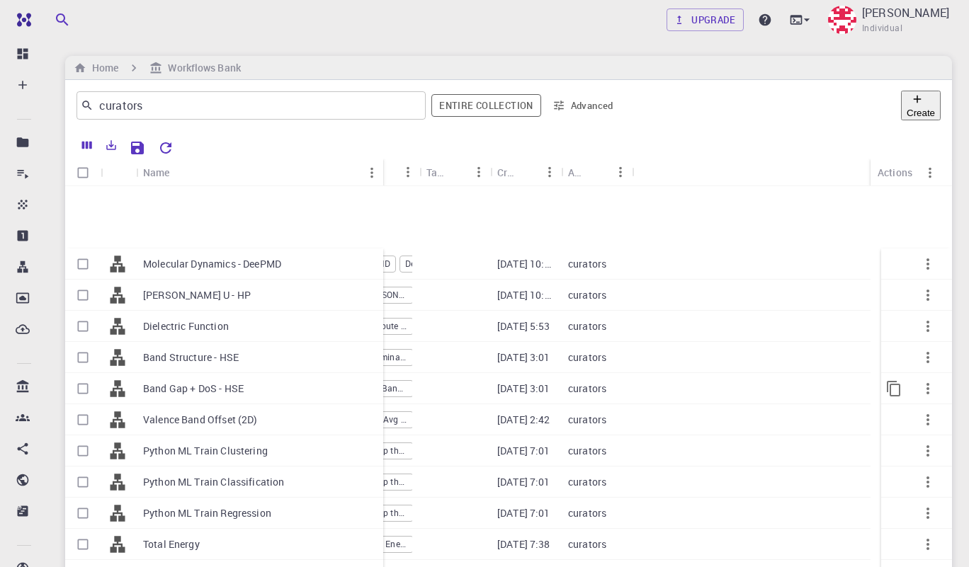
drag, startPoint x: 206, startPoint y: 179, endPoint x: 346, endPoint y: 191, distance: 140.0
click at [346, 191] on div "Name Used application Application Version Subworkflows Tags Created Account Act…" at bounding box center [508, 484] width 887 height 651
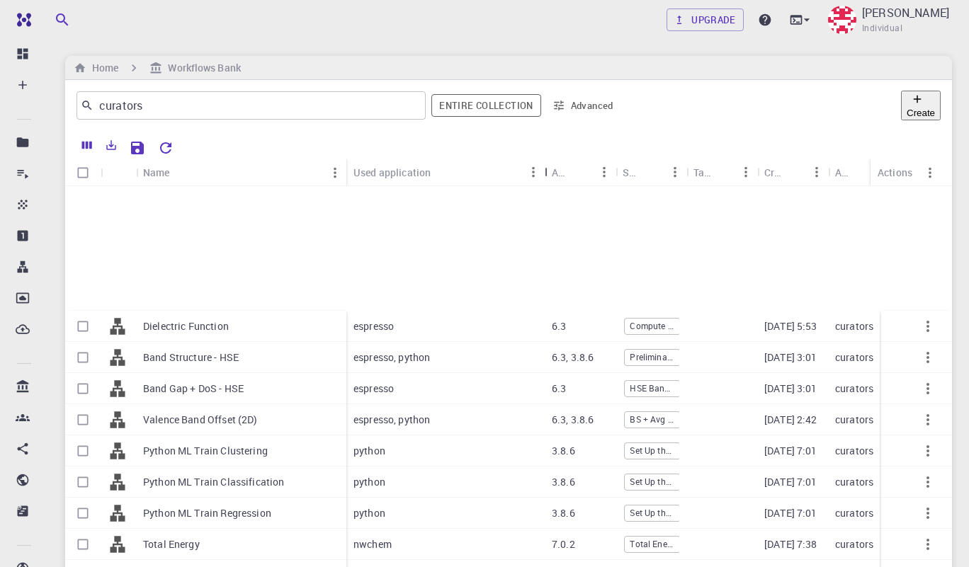
drag, startPoint x: 419, startPoint y: 174, endPoint x: 546, endPoint y: 172, distance: 127.5
click at [546, 172] on div "Used application" at bounding box center [546, 173] width 14 height 28
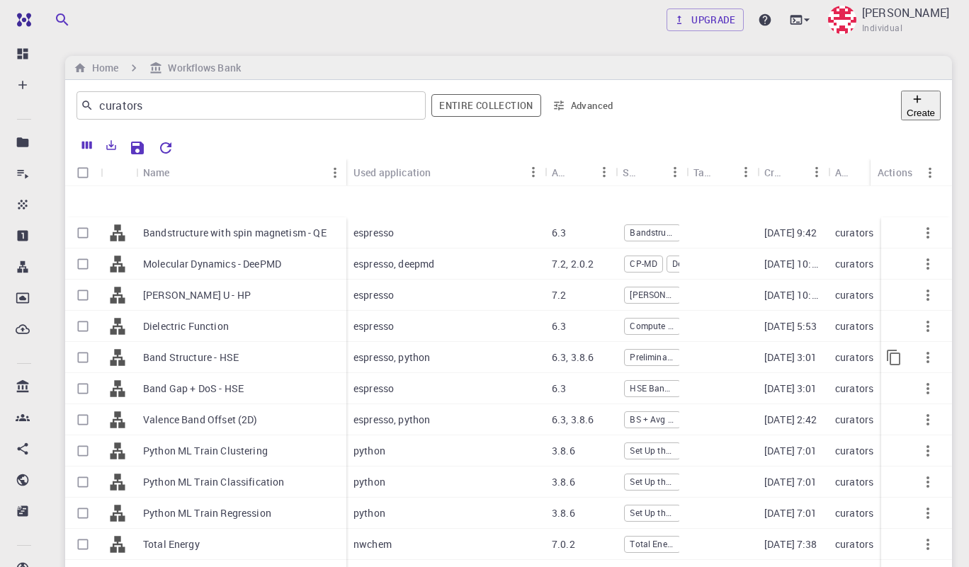
scroll to position [192, 0]
